Goal: Find specific page/section: Find specific page/section

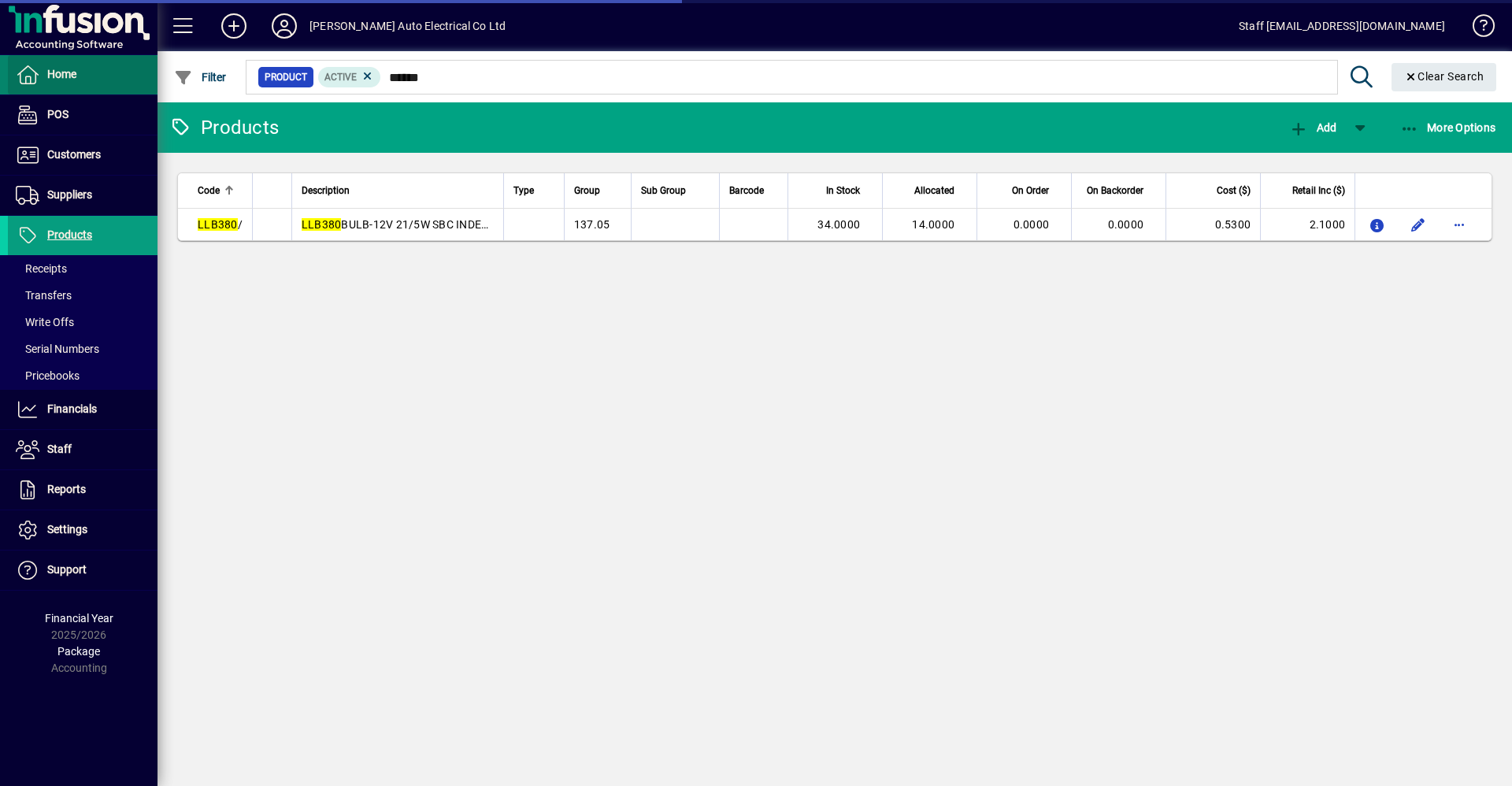
click at [74, 69] on span "Home" at bounding box center [62, 74] width 30 height 13
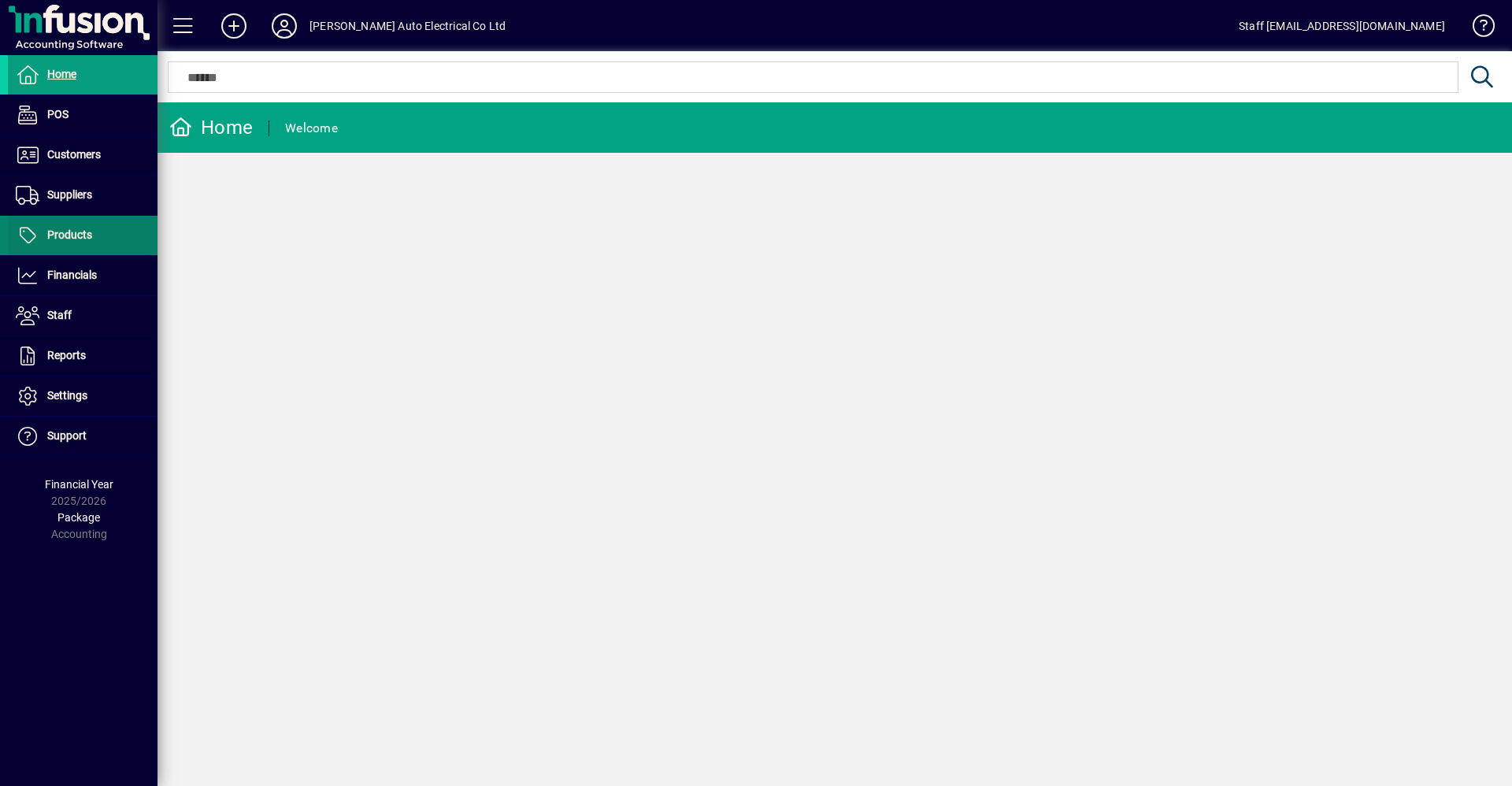
click at [82, 234] on span "Products" at bounding box center [70, 234] width 45 height 13
